Goal: Task Accomplishment & Management: Manage account settings

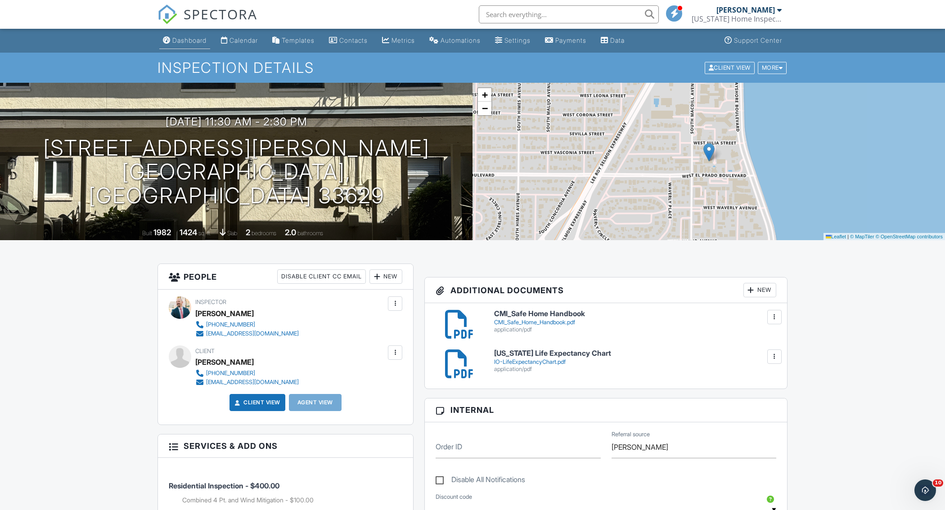
click at [198, 38] on div "Dashboard" at bounding box center [189, 40] width 34 height 8
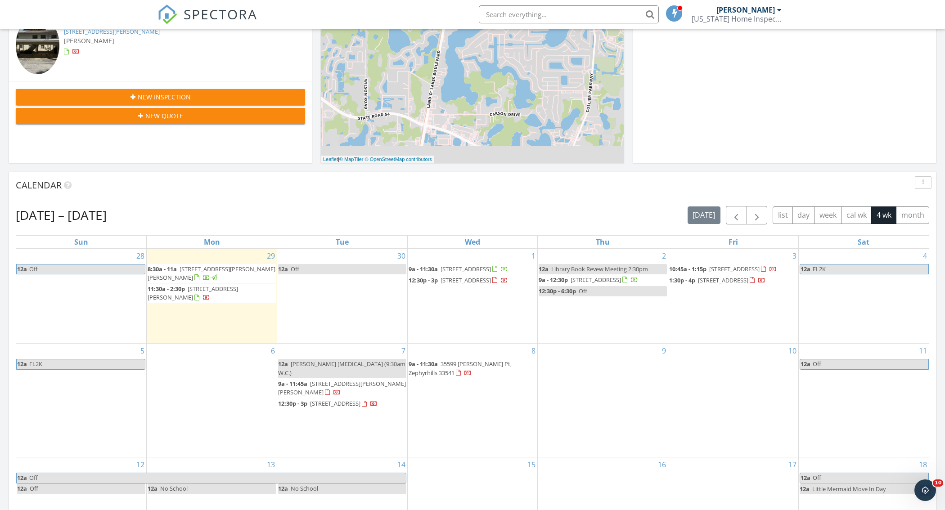
scroll to position [225, 0]
click at [233, 291] on span "[STREET_ADDRESS][PERSON_NAME]" at bounding box center [193, 292] width 90 height 17
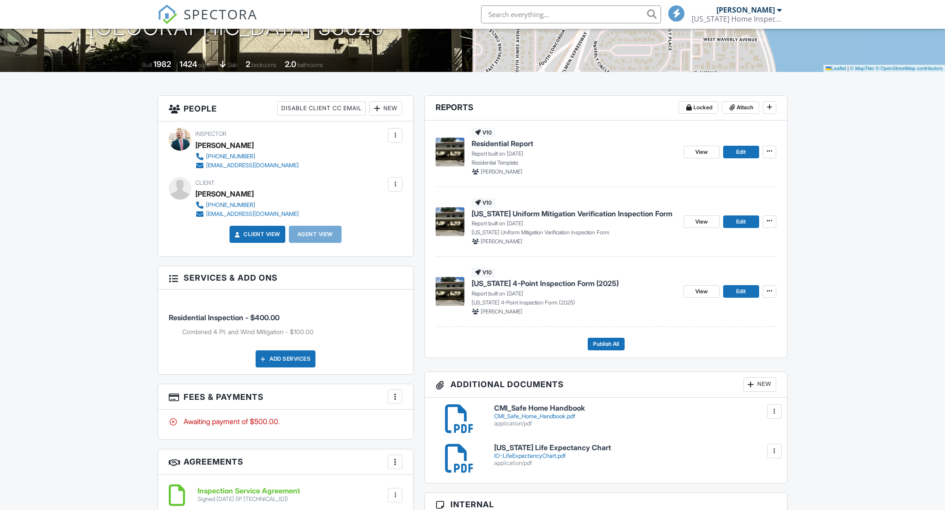
scroll to position [169, 0]
click at [521, 140] on span "Residential Report" at bounding box center [503, 143] width 62 height 10
